Goal: Task Accomplishment & Management: Use online tool/utility

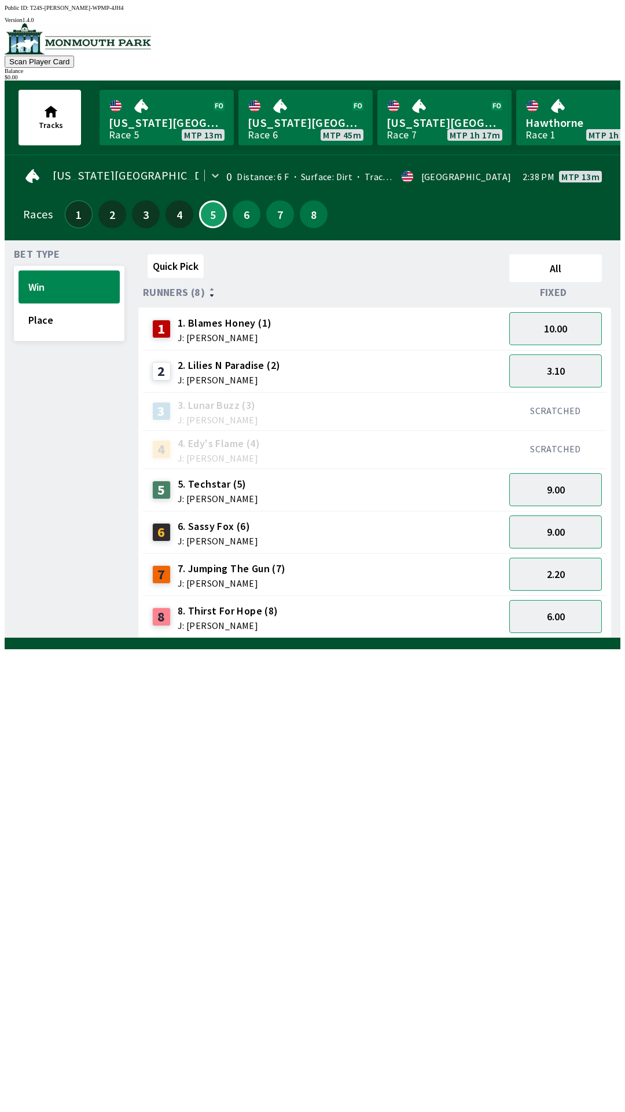
click at [76, 215] on button "1" at bounding box center [79, 214] width 28 height 28
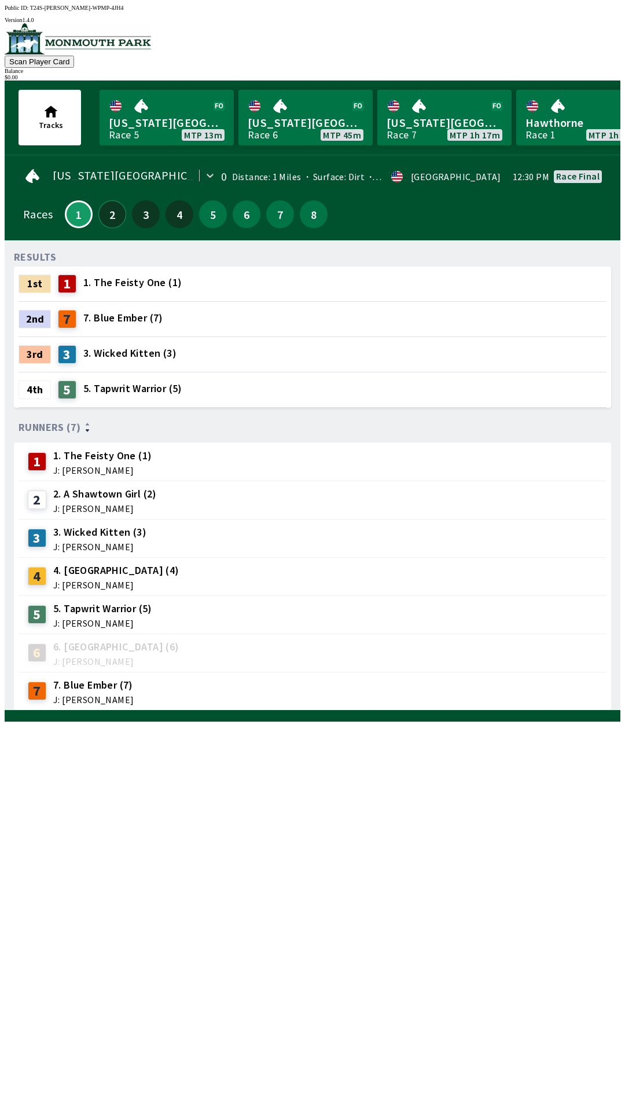
click at [108, 211] on button "2" at bounding box center [112, 214] width 28 height 28
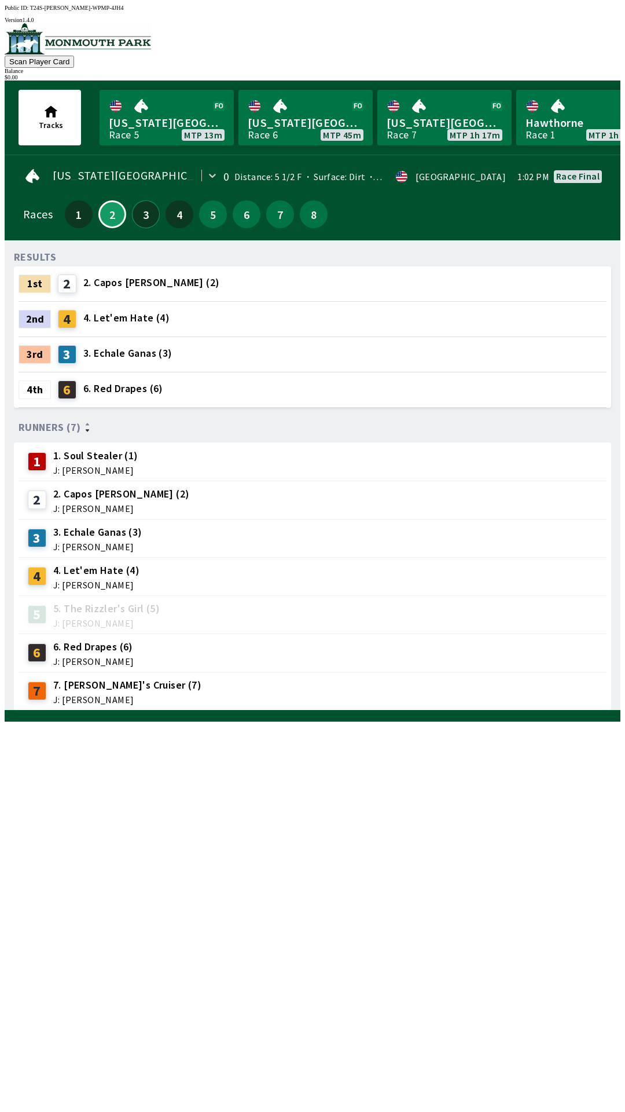
click at [143, 216] on button "3" at bounding box center [146, 214] width 28 height 28
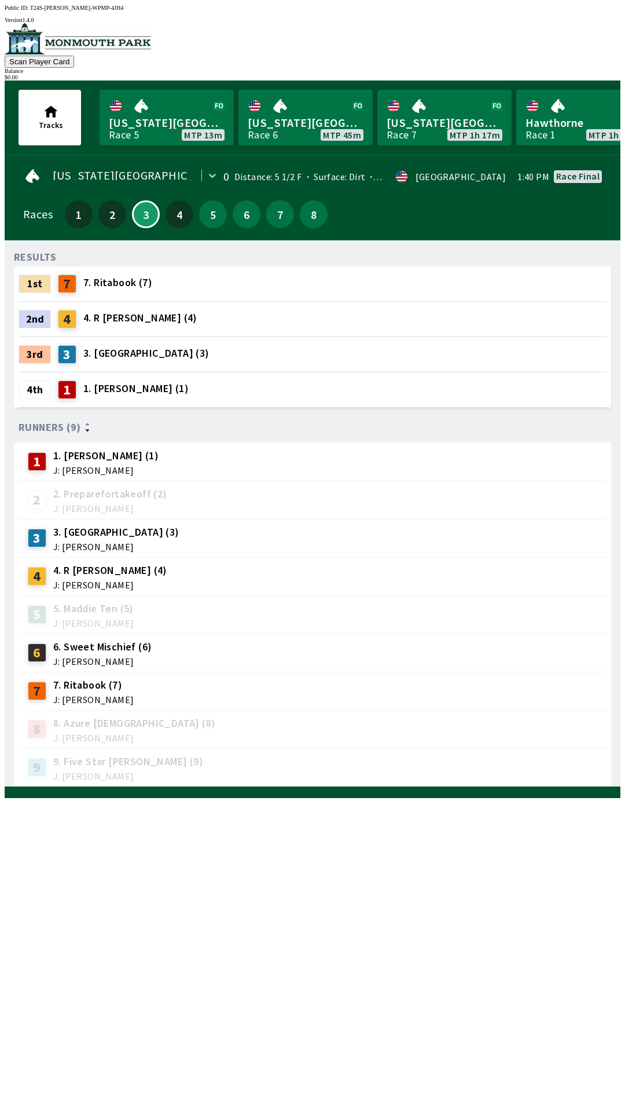
click at [185, 220] on div "4" at bounding box center [180, 214] width 28 height 28
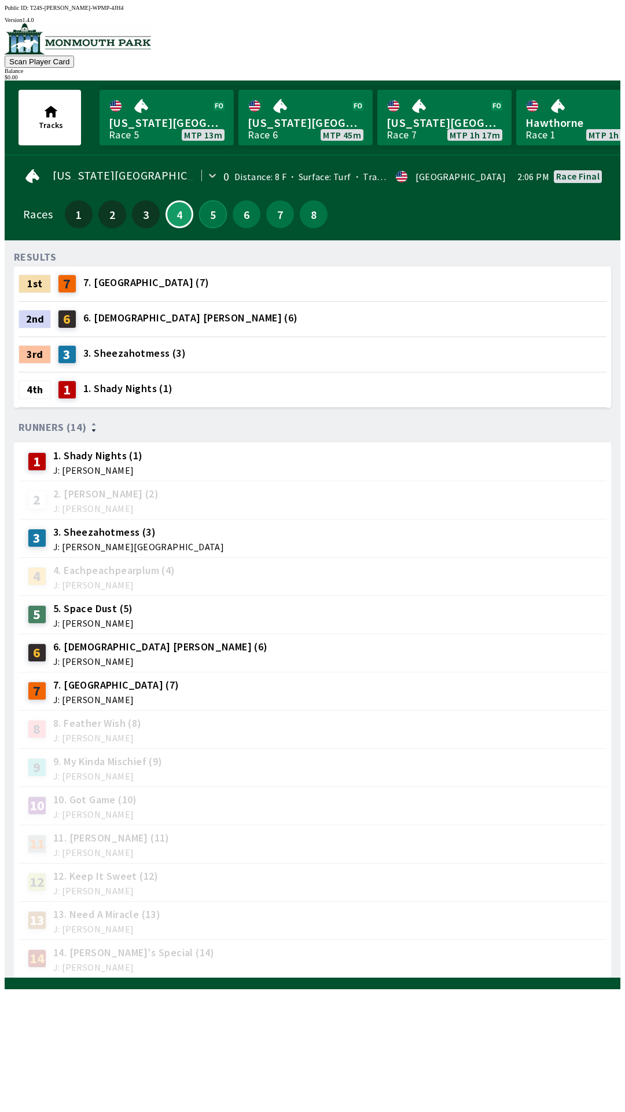
click at [218, 215] on button "5" at bounding box center [213, 214] width 28 height 28
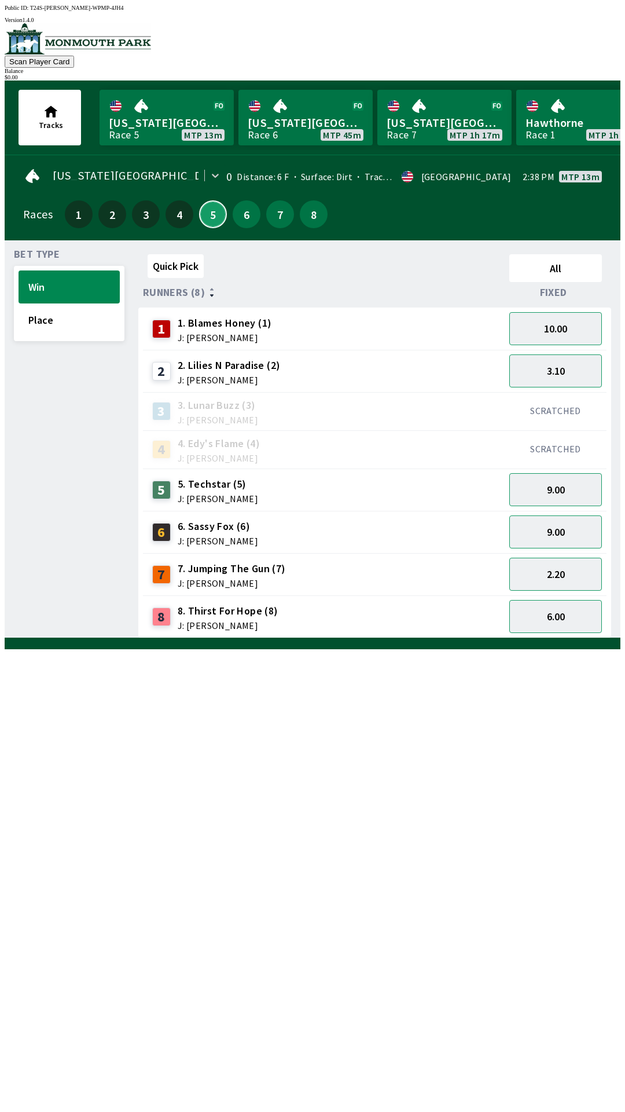
click at [205, 219] on button "5" at bounding box center [213, 214] width 28 height 28
click at [233, 217] on button "6" at bounding box center [247, 214] width 28 height 28
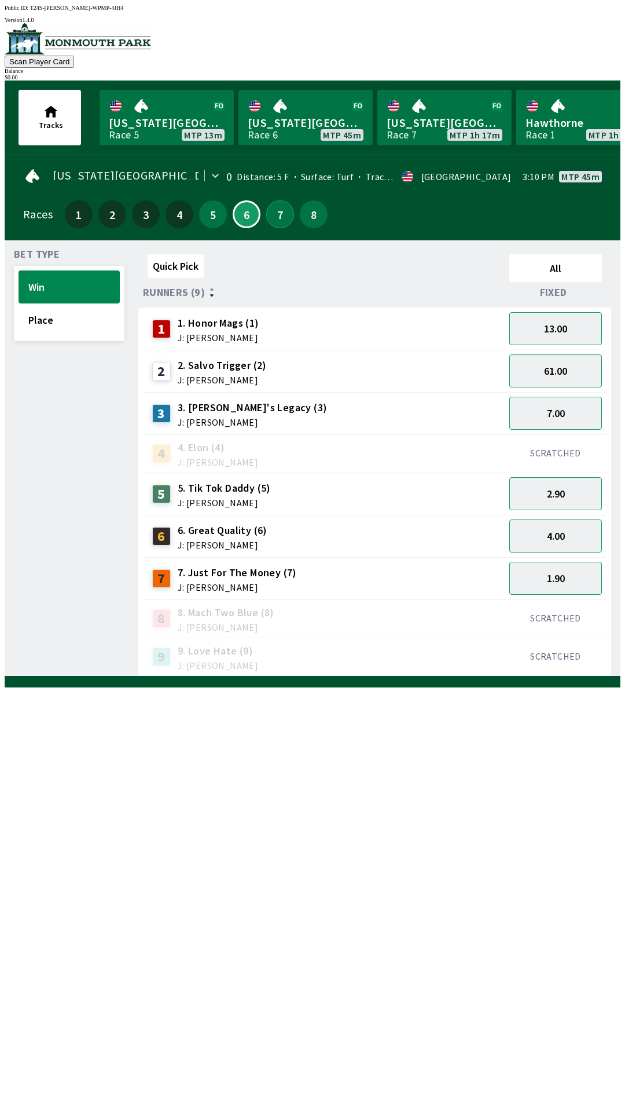
click at [277, 218] on button "7" at bounding box center [280, 214] width 28 height 28
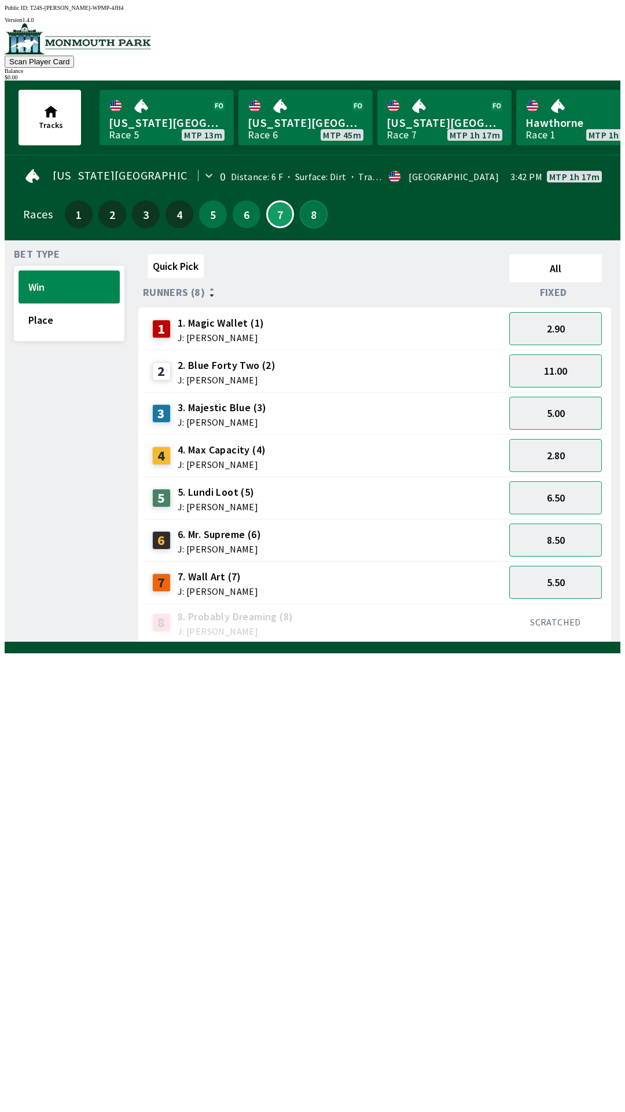
click at [305, 217] on button "8" at bounding box center [314, 214] width 28 height 28
